Goal: Register for event/course

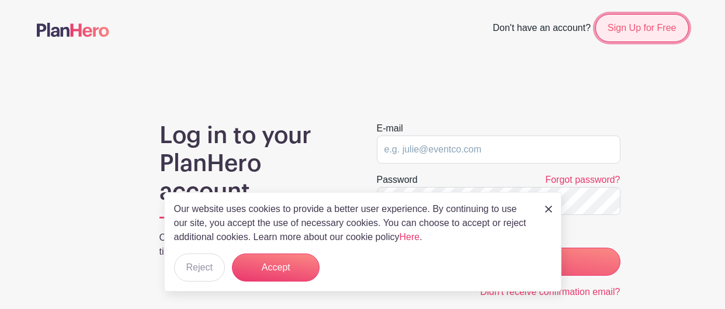
click at [634, 34] on link "Sign Up for Free" at bounding box center [642, 28] width 93 height 28
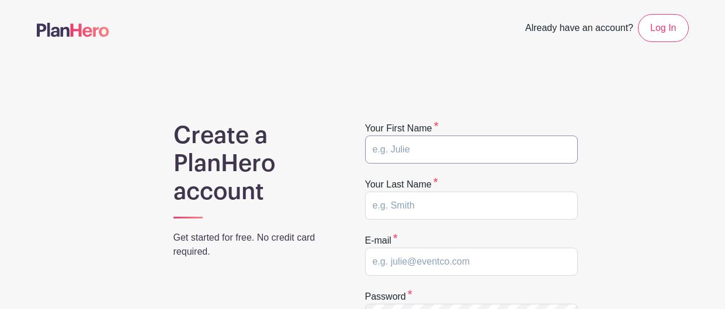
click at [407, 148] on input "text" at bounding box center [471, 150] width 213 height 28
type input "z"
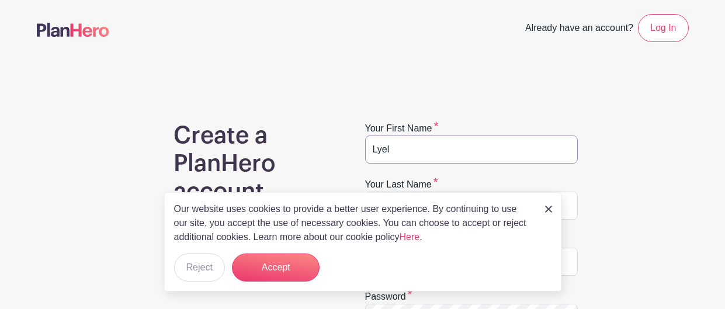
scroll to position [31, 0]
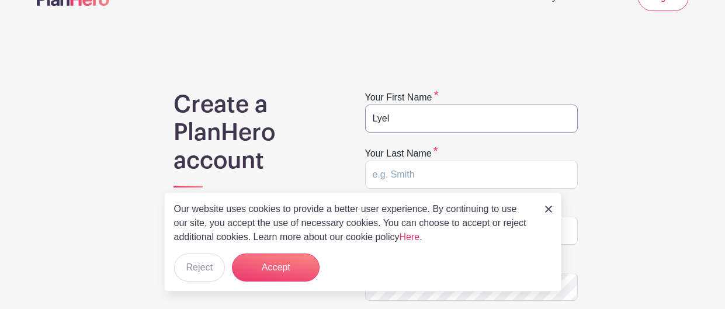
type input "Lyel"
click at [419, 170] on input "text" at bounding box center [471, 175] width 213 height 28
type input "Rbon"
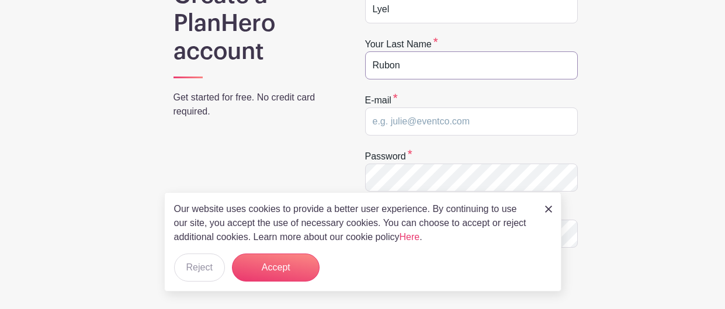
scroll to position [141, 0]
type input "Rubon"
click at [409, 123] on input "email" at bounding box center [471, 120] width 213 height 28
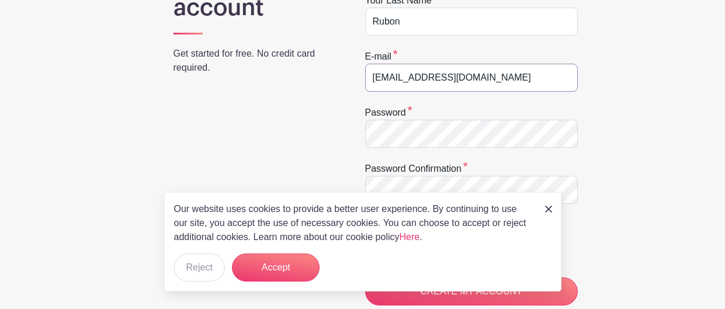
scroll to position [189, 0]
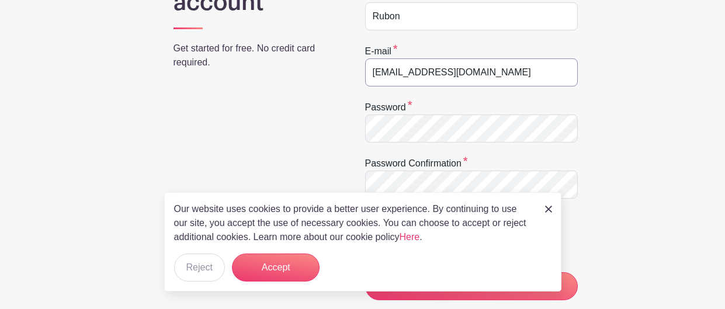
type input "lr048815@sdale.org"
click at [302, 130] on div "Create a PlanHero account Get started for free. No credit card required. Your f…" at bounding box center [363, 195] width 652 height 526
click at [548, 209] on img at bounding box center [548, 209] width 7 height 7
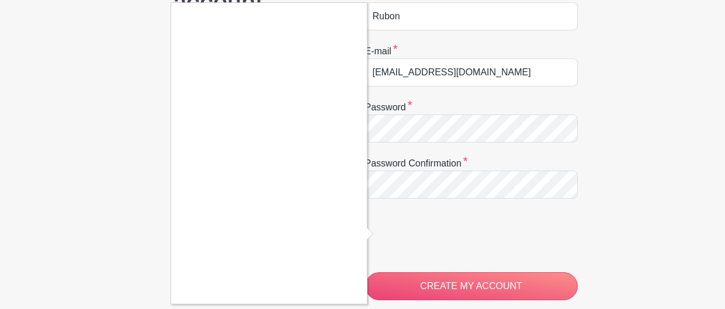
click at [428, 292] on div at bounding box center [362, 154] width 725 height 309
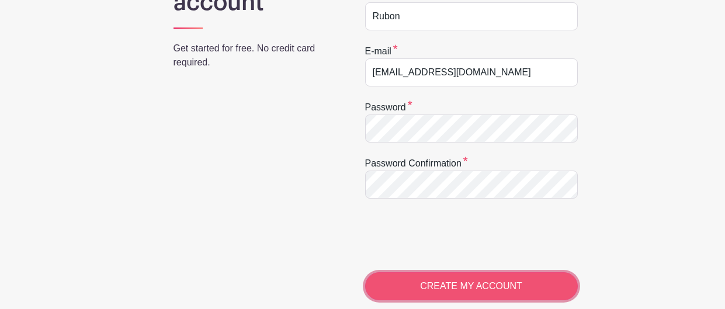
click at [401, 284] on input "CREATE MY ACCOUNT" at bounding box center [471, 286] width 213 height 28
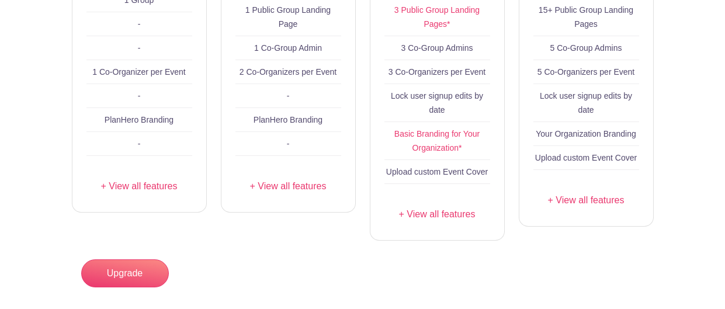
scroll to position [503, 0]
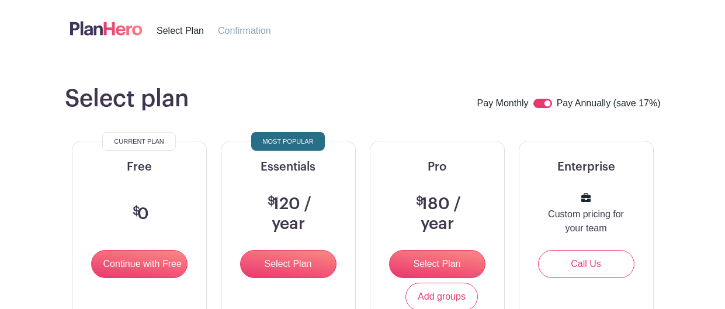
click at [243, 26] on span "Confirmation" at bounding box center [244, 31] width 53 height 10
click at [238, 33] on span "Confirmation" at bounding box center [244, 31] width 53 height 10
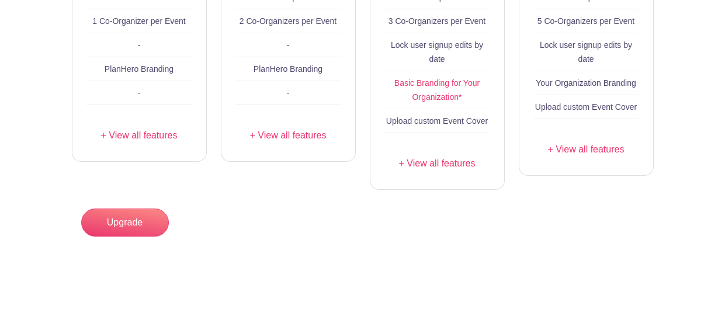
scroll to position [471, 0]
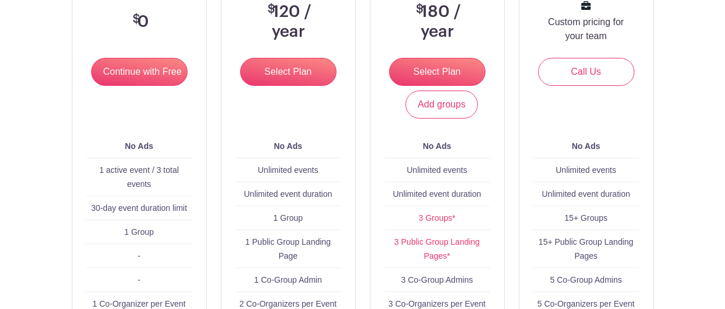
scroll to position [90, 0]
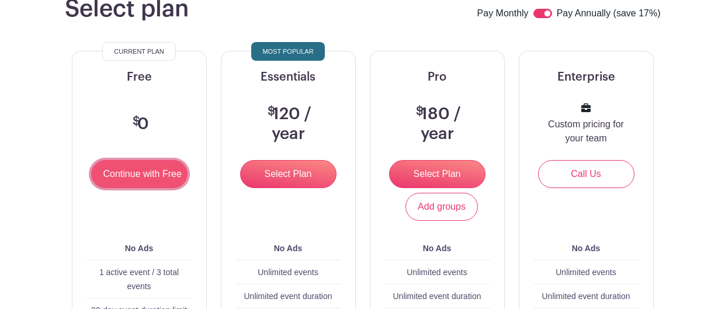
click at [144, 180] on input "Continue with Free" at bounding box center [139, 174] width 96 height 28
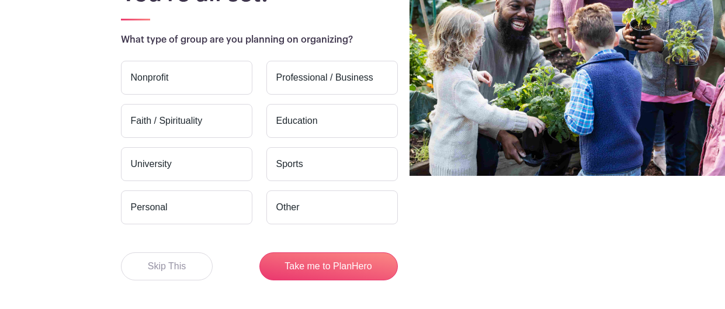
scroll to position [133, 0]
click at [186, 275] on button "Skip This" at bounding box center [167, 267] width 92 height 28
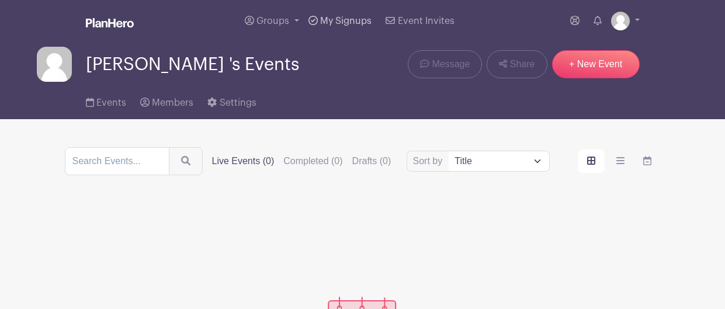
click at [338, 18] on span "My Signups" at bounding box center [345, 20] width 51 height 9
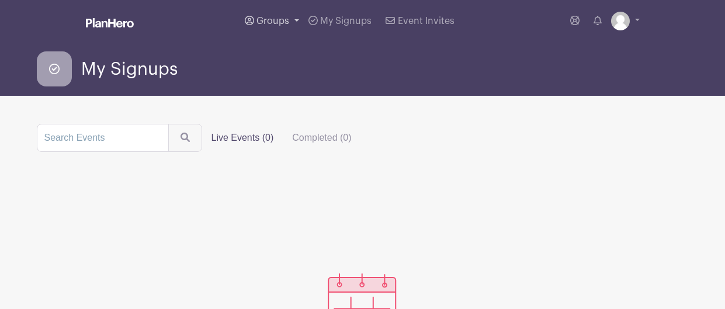
click at [263, 25] on span "Groups" at bounding box center [273, 20] width 33 height 9
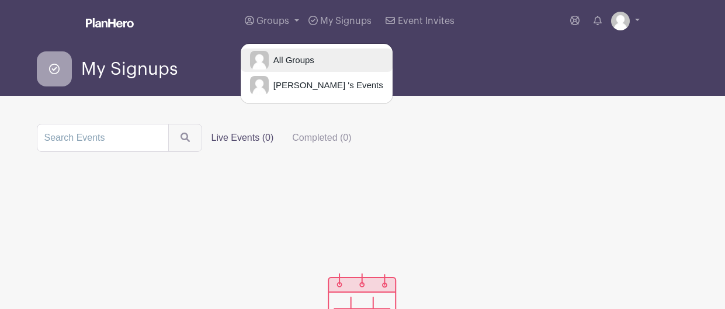
click at [282, 63] on span "All Groups" at bounding box center [292, 60] width 46 height 13
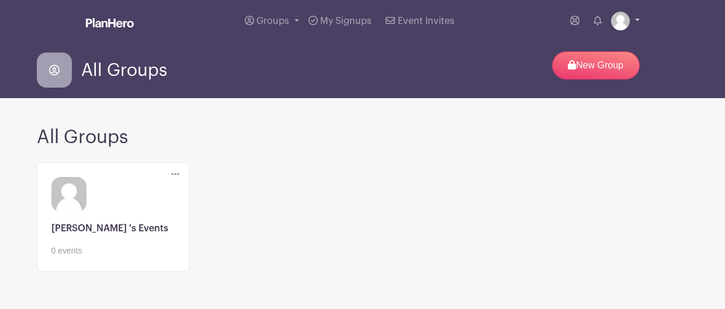
click at [622, 19] on img at bounding box center [620, 21] width 19 height 19
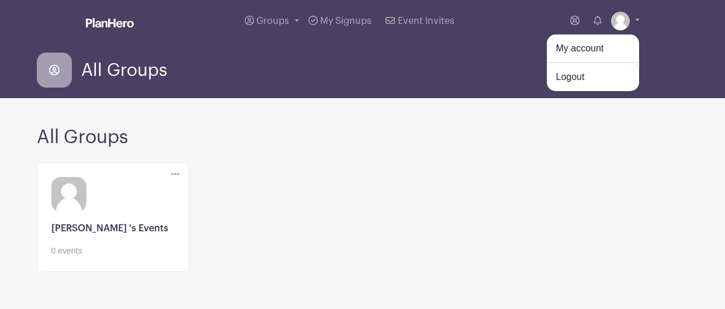
click at [420, 64] on div "All Groups New Group" at bounding box center [363, 69] width 652 height 37
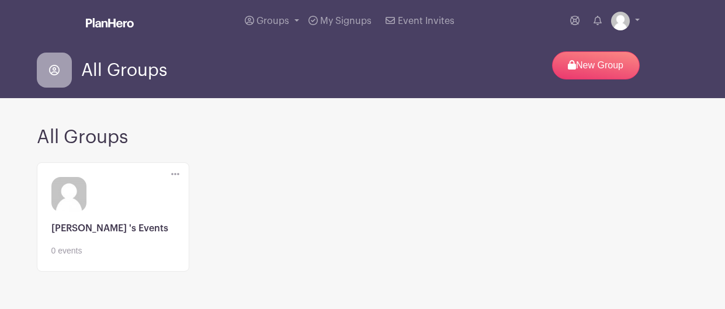
click at [102, 26] on img at bounding box center [110, 22] width 48 height 9
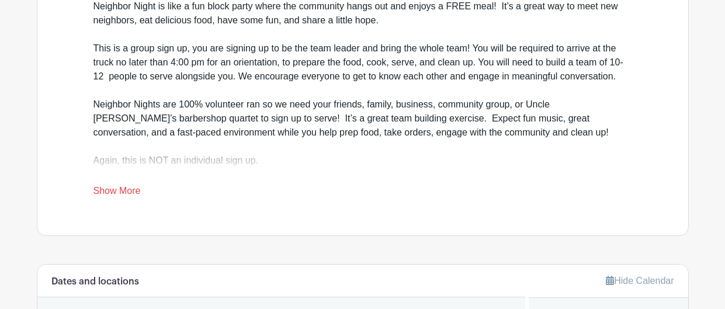
scroll to position [405, 0]
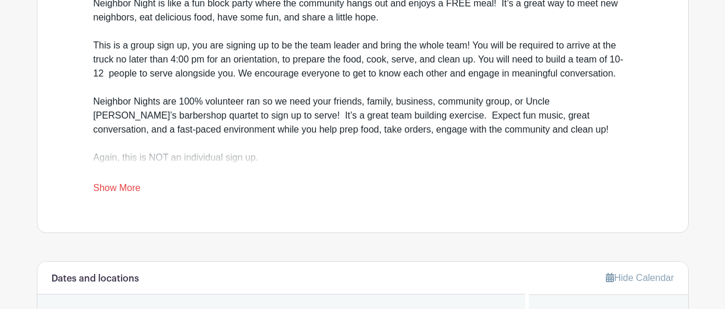
click at [120, 195] on link "Show More" at bounding box center [117, 190] width 47 height 15
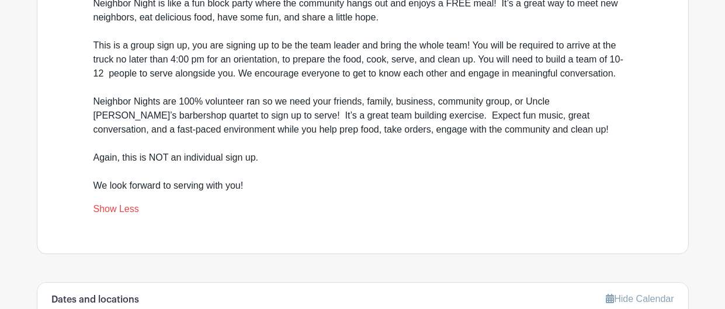
click at [115, 213] on link "Show Less" at bounding box center [117, 211] width 46 height 15
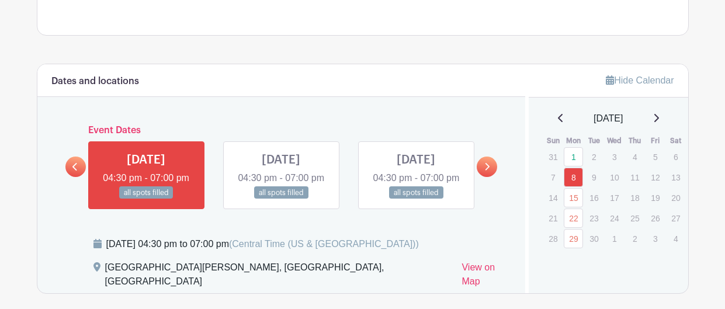
scroll to position [603, 0]
click at [494, 176] on link at bounding box center [487, 166] width 20 height 20
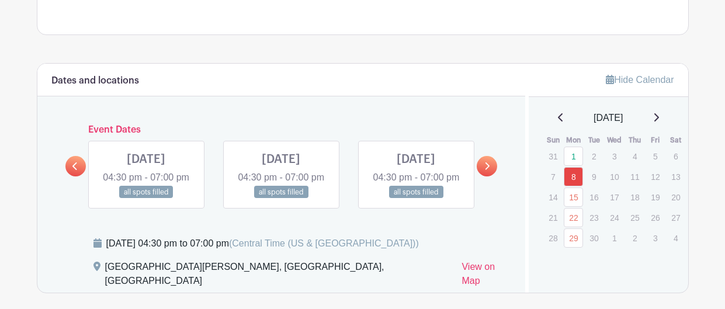
click at [493, 175] on link at bounding box center [487, 166] width 20 height 20
click at [74, 171] on icon at bounding box center [74, 166] width 5 height 9
click at [416, 199] on link at bounding box center [416, 199] width 0 height 0
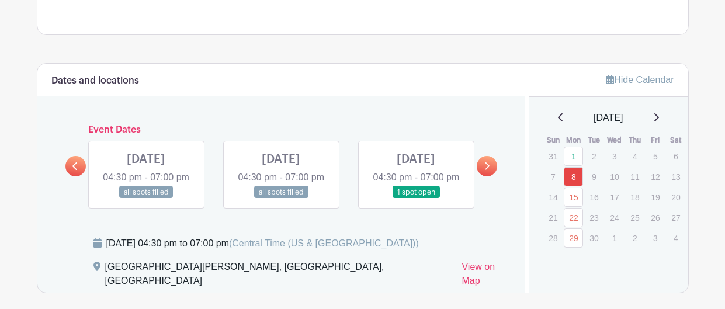
click at [416, 199] on link at bounding box center [416, 199] width 0 height 0
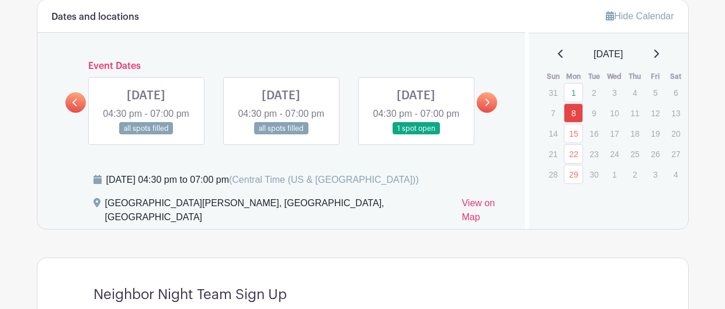
scroll to position [662, 0]
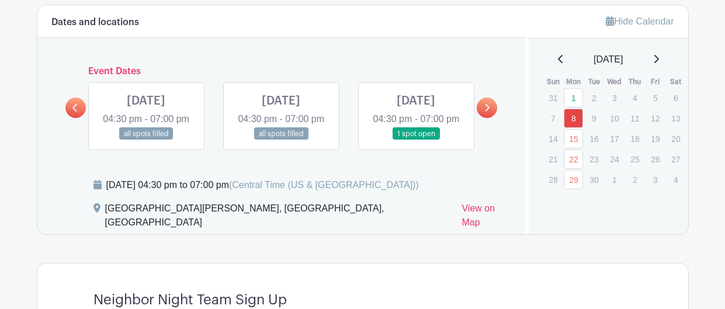
click at [416, 140] on link at bounding box center [416, 140] width 0 height 0
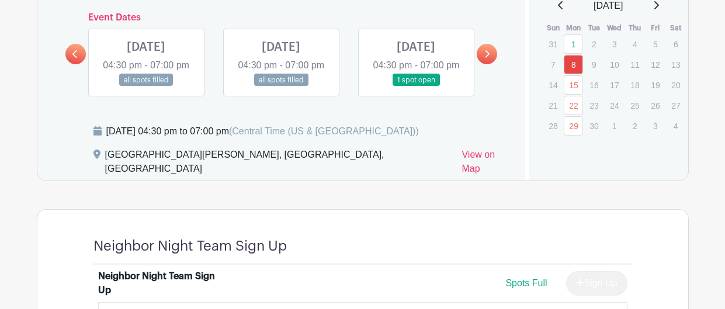
scroll to position [679, 0]
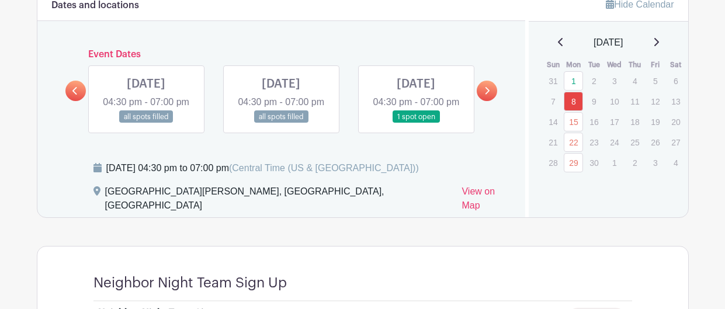
click at [659, 51] on div "[DATE] Sun Mon Tue Wed Thu Fri Sat 31 1 2 3 4 5 6 7 8 9 10 11 12 13 14 15 16 17…" at bounding box center [609, 104] width 132 height 137
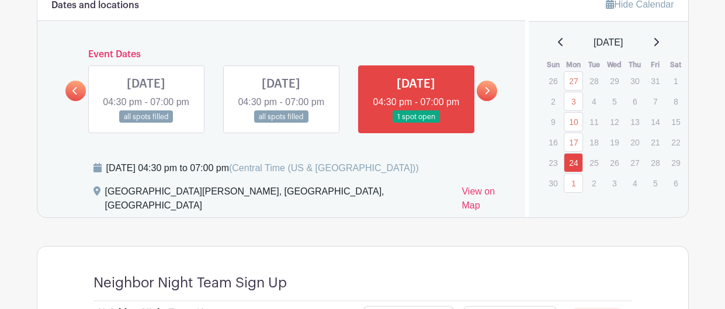
click at [659, 39] on icon at bounding box center [657, 41] width 6 height 9
click at [416, 123] on link at bounding box center [416, 123] width 0 height 0
click at [570, 165] on link "24" at bounding box center [573, 162] width 19 height 19
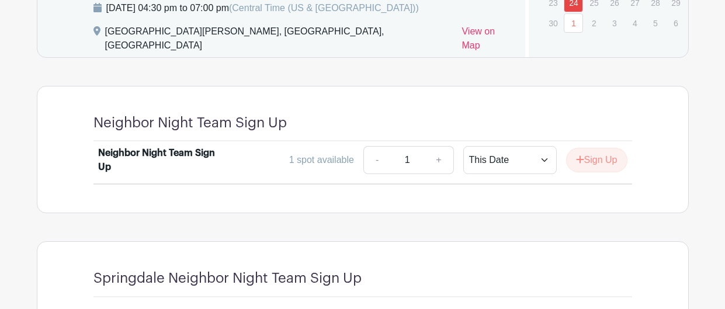
scroll to position [836, 0]
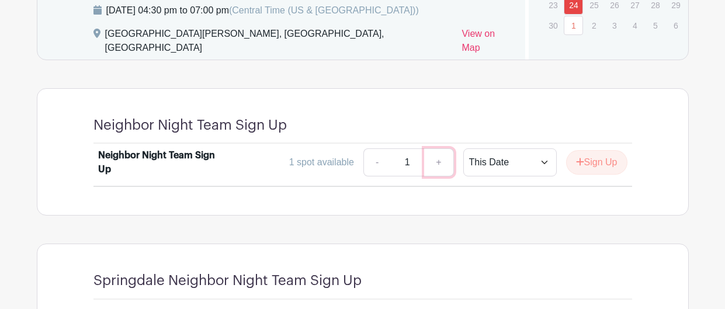
click at [433, 177] on link "+" at bounding box center [438, 162] width 29 height 28
click at [379, 177] on link "-" at bounding box center [377, 162] width 27 height 28
click at [534, 177] on select "This Date Select Dates" at bounding box center [511, 162] width 94 height 28
click at [464, 166] on select "This Date Select Dates" at bounding box center [511, 162] width 94 height 28
click at [577, 166] on icon "submit" at bounding box center [580, 162] width 8 height 8
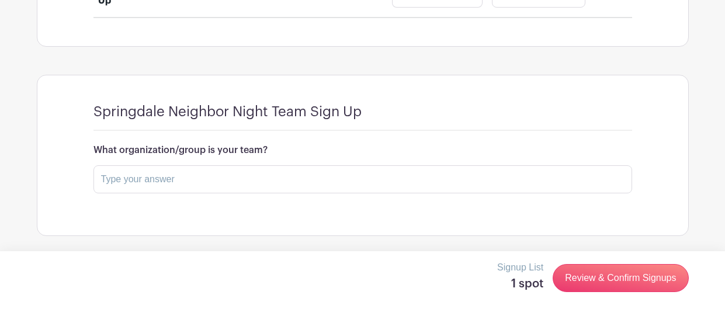
scroll to position [1023, 0]
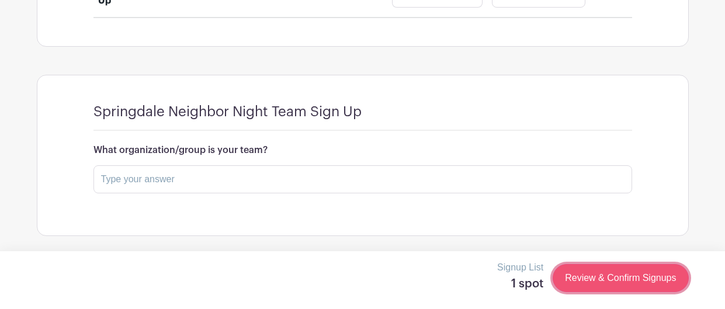
click at [656, 281] on link "Review & Confirm Signups" at bounding box center [621, 278] width 136 height 28
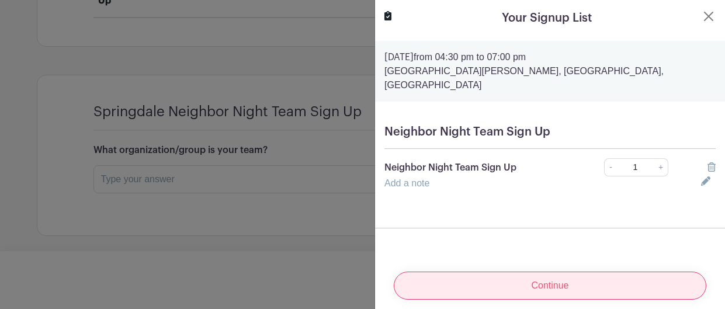
click at [520, 283] on input "Continue" at bounding box center [550, 286] width 313 height 28
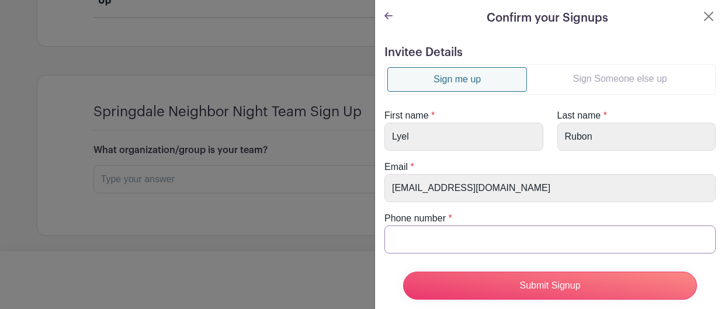
click at [473, 240] on input "Phone number" at bounding box center [550, 240] width 331 height 28
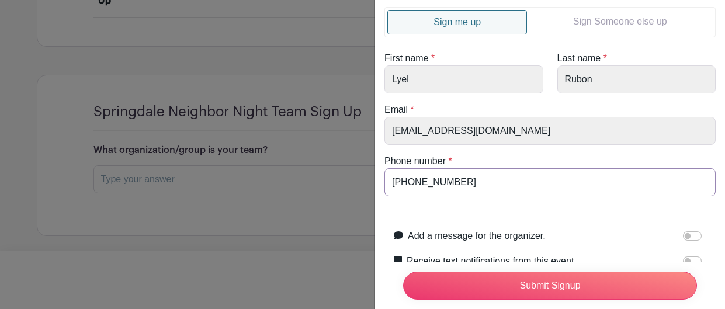
scroll to position [115, 0]
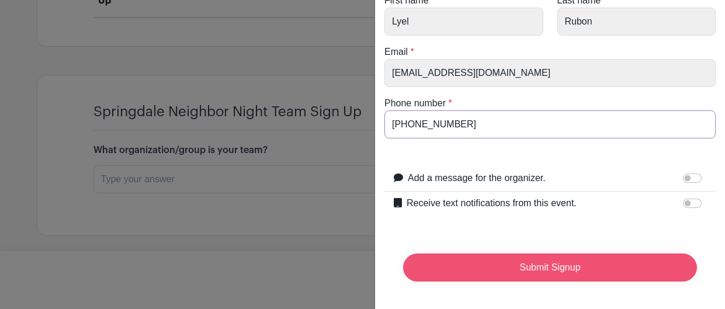
type input "[PHONE_NUMBER]"
click at [516, 263] on input "Submit Signup" at bounding box center [550, 268] width 294 height 28
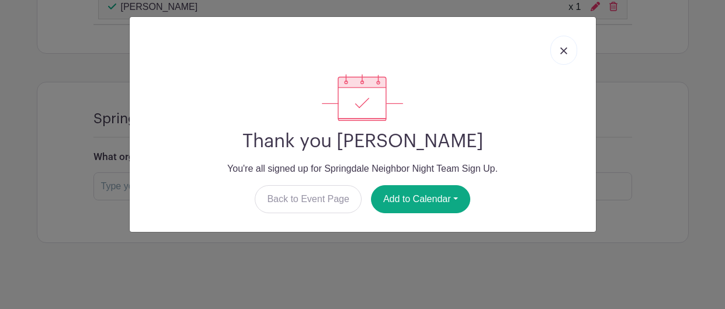
click at [556, 58] on link at bounding box center [564, 50] width 27 height 29
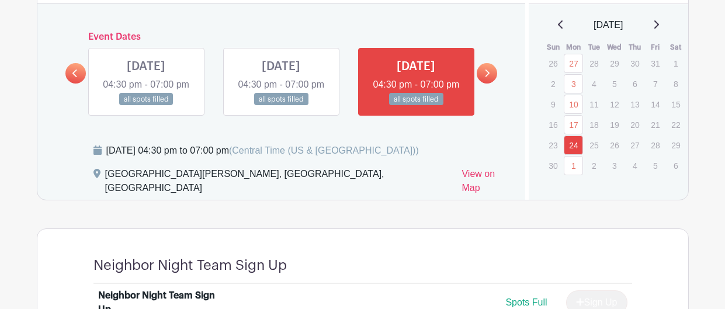
scroll to position [696, 0]
click at [485, 78] on icon at bounding box center [487, 73] width 5 height 9
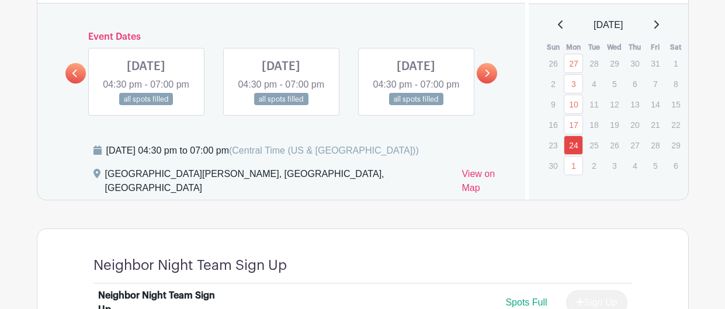
click at [485, 78] on icon at bounding box center [487, 73] width 5 height 9
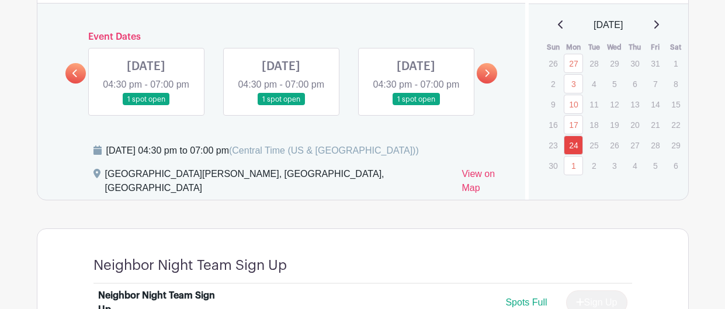
click at [146, 106] on link at bounding box center [146, 106] width 0 height 0
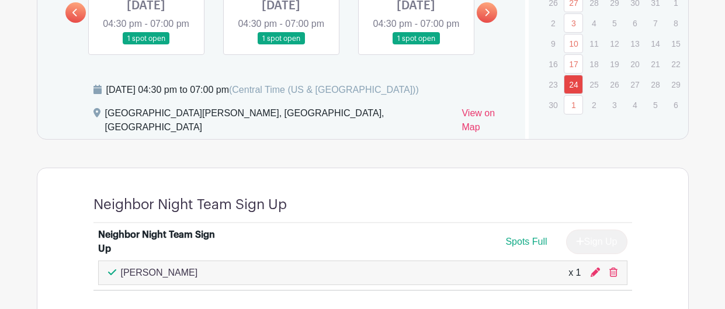
scroll to position [745, 0]
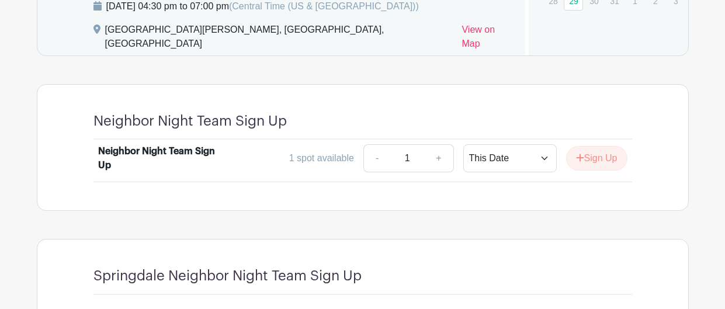
scroll to position [835, 0]
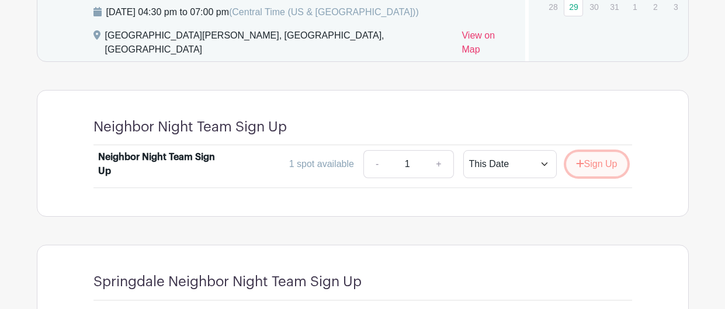
click at [576, 168] on icon "submit" at bounding box center [580, 163] width 8 height 9
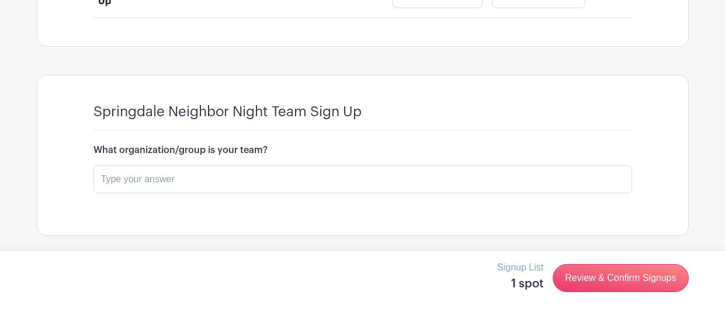
scroll to position [1021, 0]
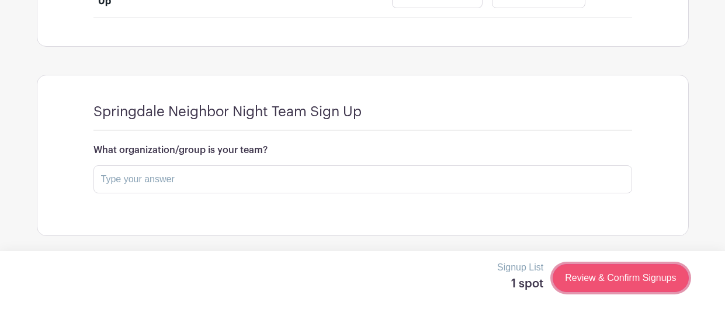
click at [607, 283] on link "Review & Confirm Signups" at bounding box center [621, 278] width 136 height 28
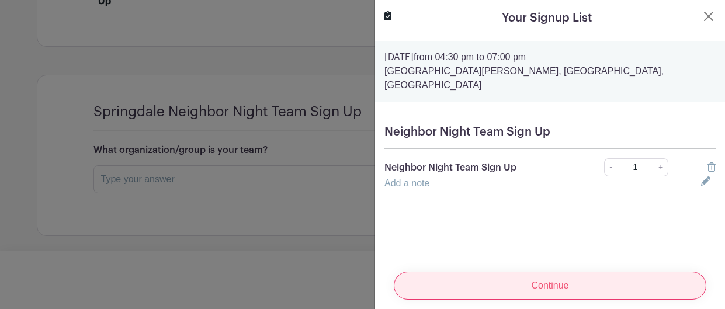
click at [555, 283] on input "Continue" at bounding box center [550, 286] width 313 height 28
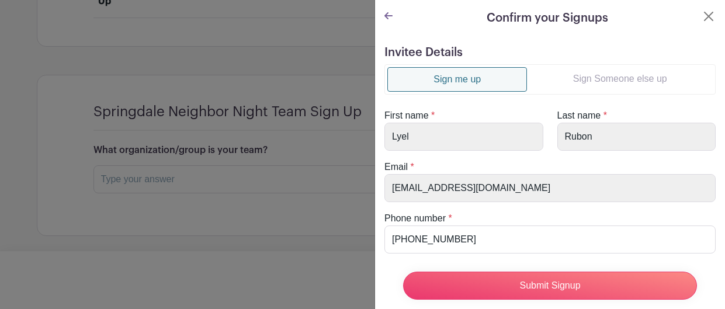
scroll to position [65, 0]
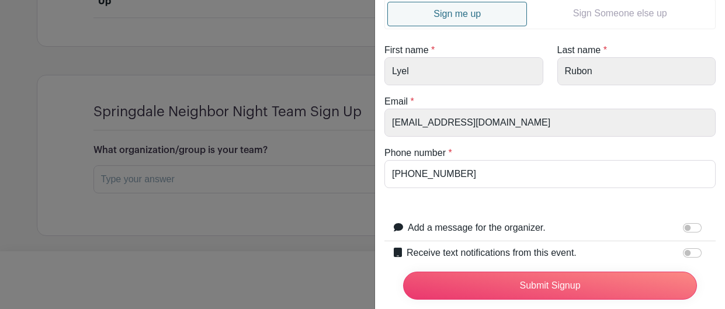
click at [659, 251] on div "Receive text notifications from this event." at bounding box center [557, 253] width 300 height 15
click at [710, 254] on div "Receive text notifications from this event. Your Phone Number +1 +1 Text messag…" at bounding box center [550, 253] width 331 height 25
click at [693, 226] on input "Add a message for the organizer." at bounding box center [692, 227] width 19 height 9
checkbox input "true"
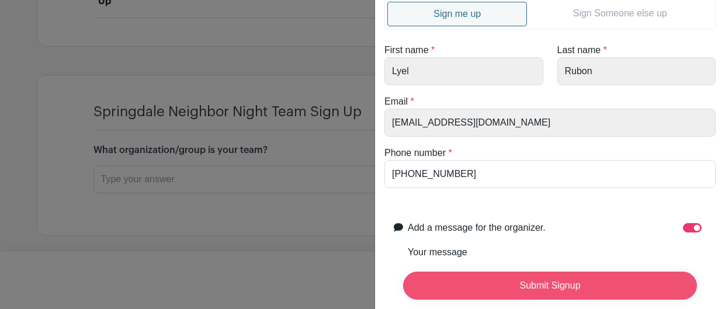
click at [654, 279] on input "Submit Signup" at bounding box center [550, 286] width 294 height 28
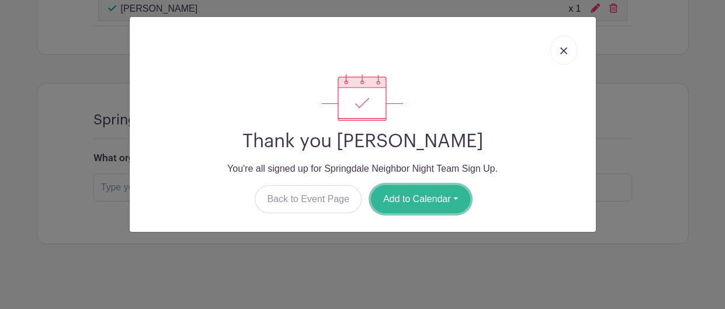
click at [422, 196] on button "Add to Calendar" at bounding box center [420, 199] width 99 height 28
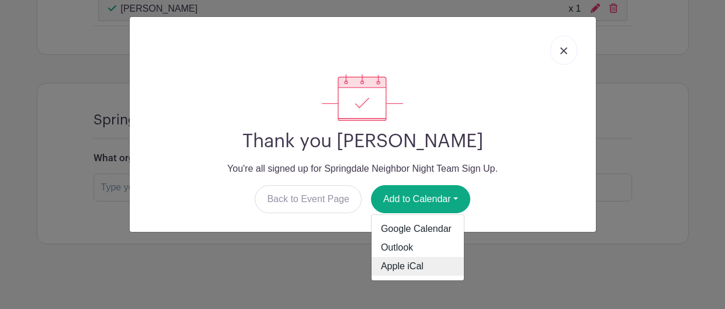
click at [406, 269] on link "Apple iCal" at bounding box center [418, 266] width 92 height 19
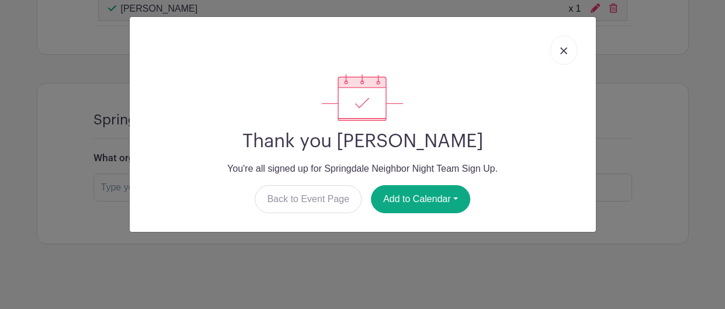
click at [567, 50] on link at bounding box center [564, 50] width 27 height 29
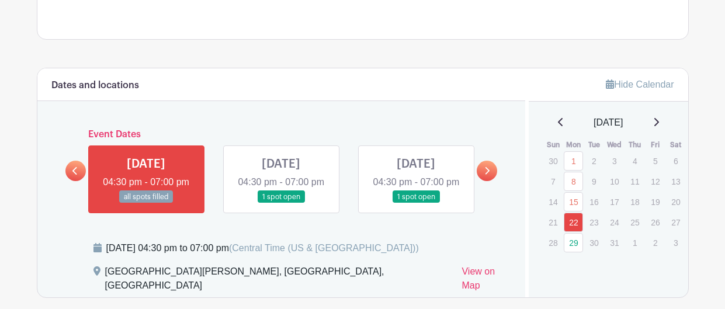
scroll to position [582, 0]
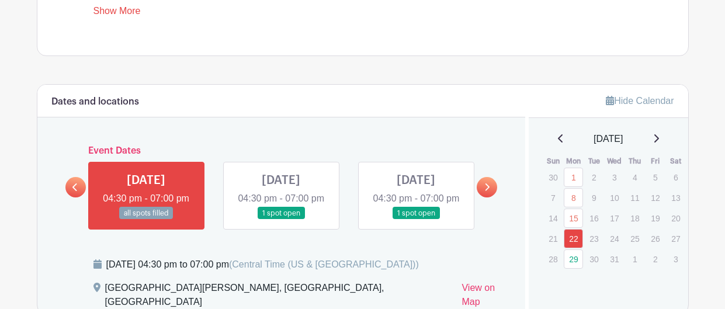
click at [485, 192] on icon at bounding box center [487, 187] width 5 height 9
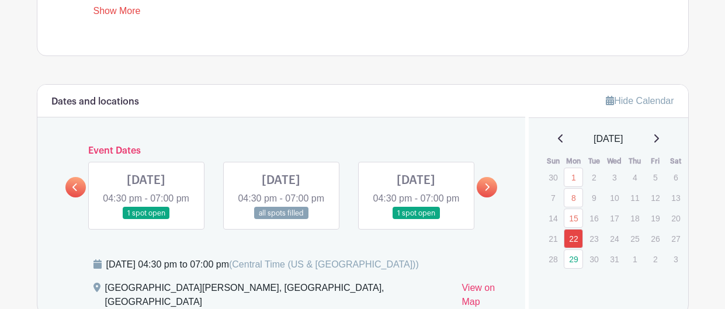
click at [146, 220] on link at bounding box center [146, 220] width 0 height 0
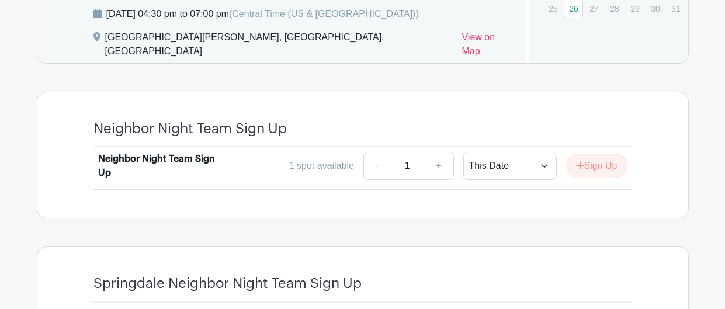
scroll to position [831, 0]
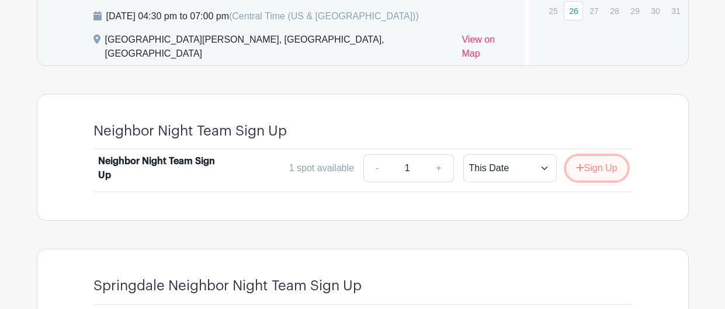
click at [583, 181] on button "Sign Up" at bounding box center [596, 168] width 61 height 25
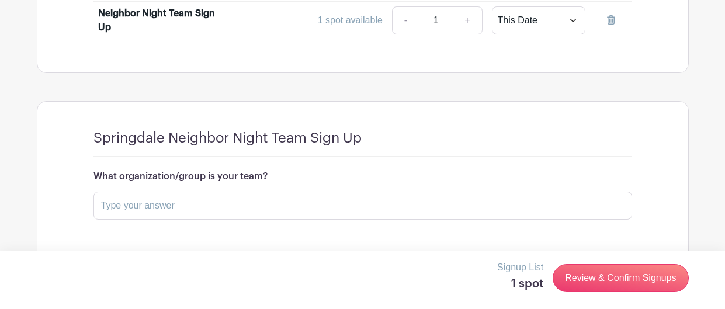
scroll to position [976, 0]
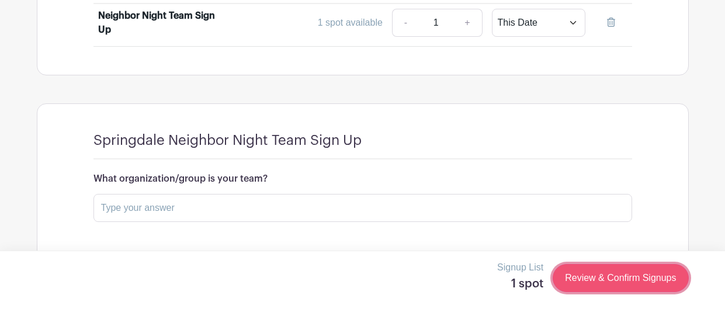
click at [586, 278] on link "Review & Confirm Signups" at bounding box center [621, 278] width 136 height 28
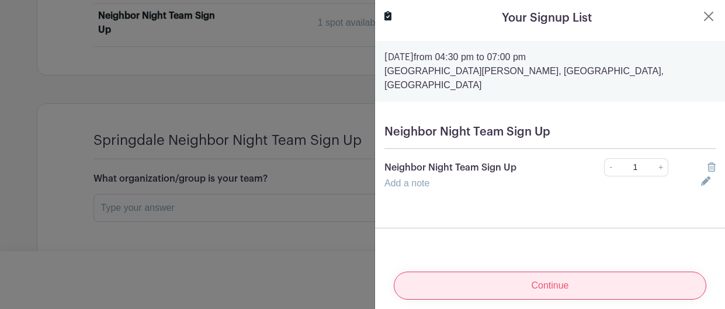
click at [622, 285] on input "Continue" at bounding box center [550, 286] width 313 height 28
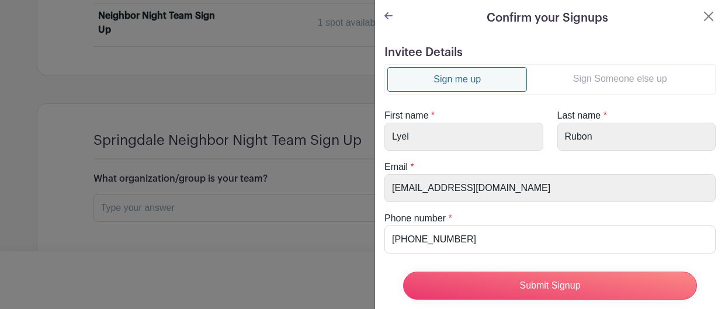
click at [613, 84] on link "Sign Someone else up" at bounding box center [620, 78] width 186 height 23
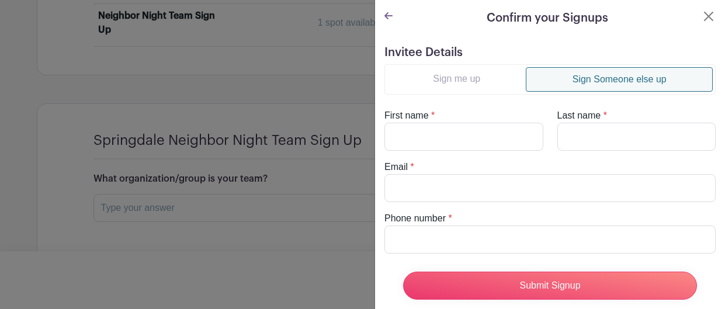
click at [485, 78] on link "Sign me up" at bounding box center [457, 78] width 139 height 23
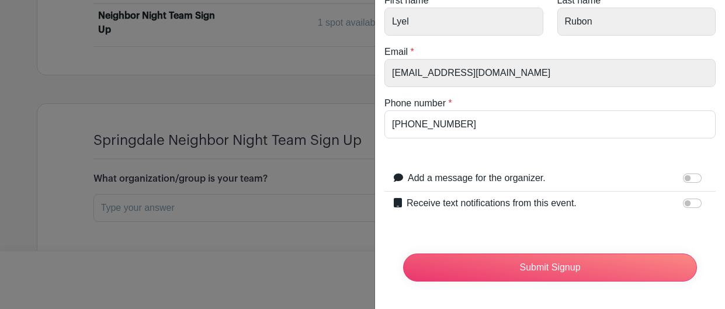
scroll to position [112, 0]
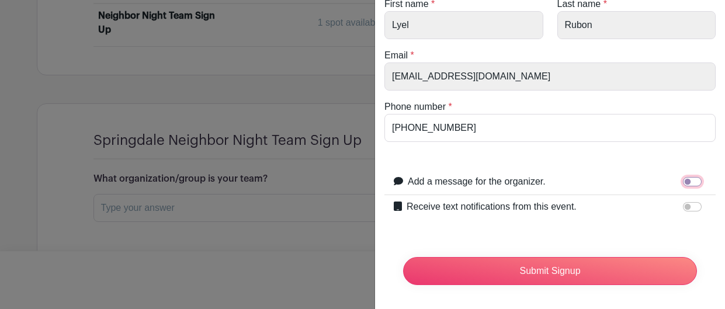
click at [694, 179] on input "Add a message for the organizer." at bounding box center [692, 181] width 19 height 9
checkbox input "true"
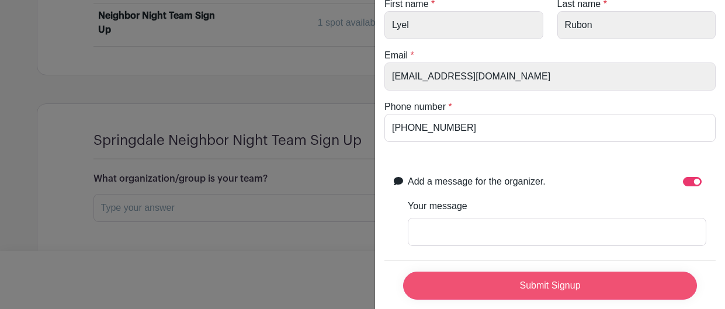
click at [514, 281] on input "Submit Signup" at bounding box center [550, 286] width 294 height 28
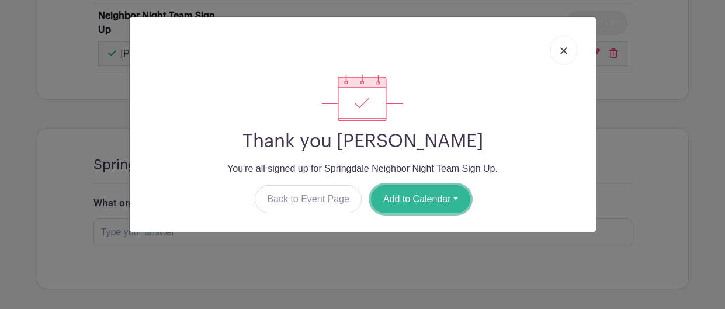
click at [440, 192] on button "Add to Calendar" at bounding box center [420, 199] width 99 height 28
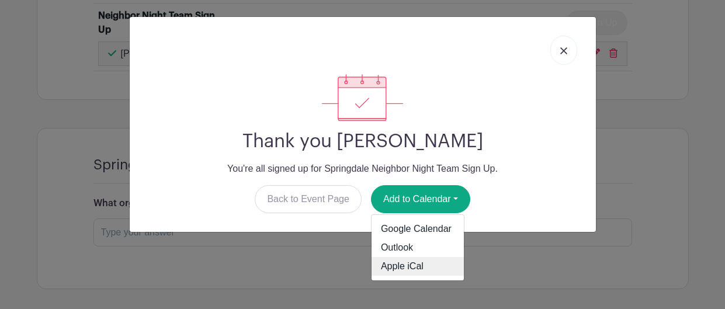
click at [413, 274] on link "Apple iCal" at bounding box center [418, 266] width 92 height 19
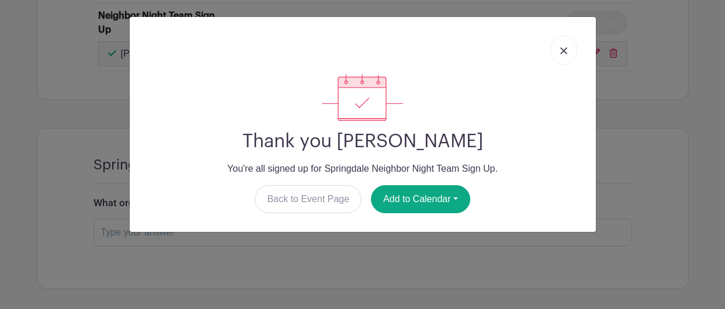
click at [563, 50] on img at bounding box center [564, 50] width 7 height 7
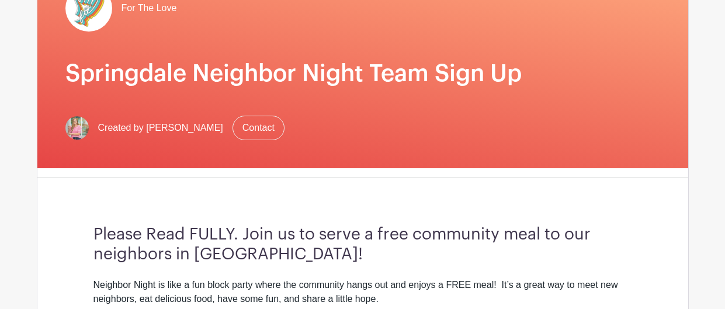
scroll to position [0, 0]
